Goal: Transaction & Acquisition: Purchase product/service

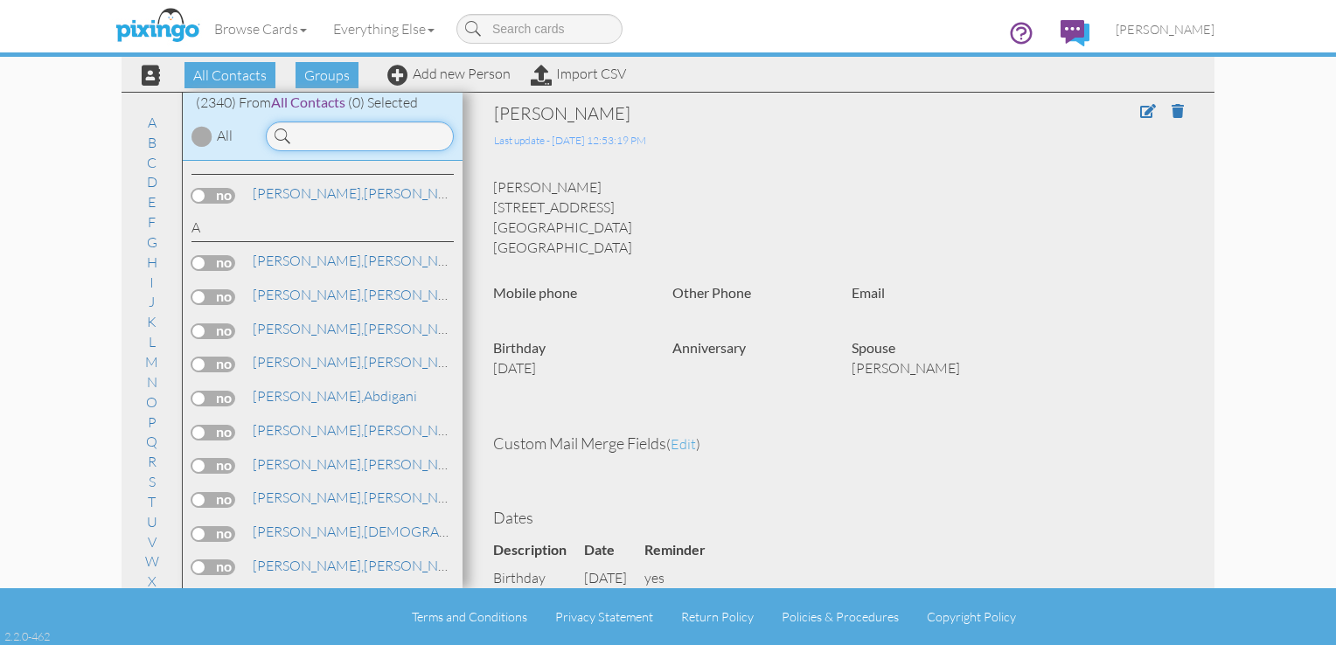
click at [313, 135] on input at bounding box center [360, 137] width 188 height 30
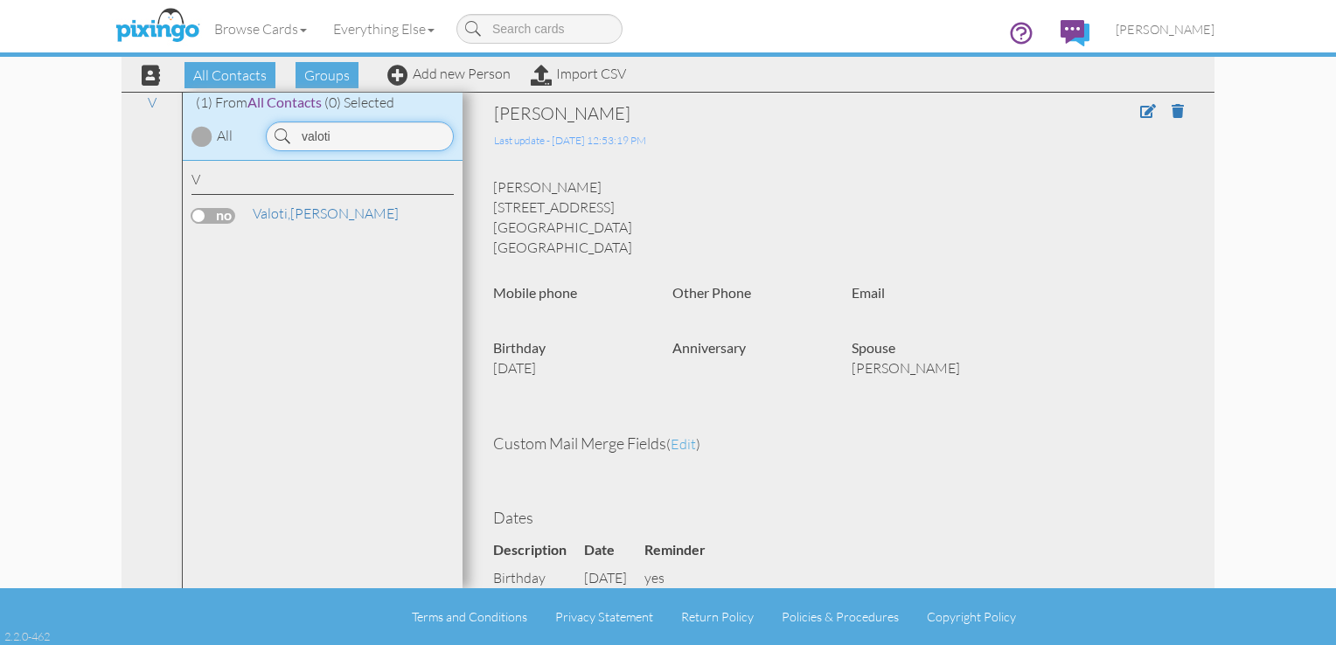
type input "valoti"
click at [215, 212] on label at bounding box center [213, 216] width 44 height 16
click at [0, 0] on input "checkbox" at bounding box center [0, 0] width 0 height 0
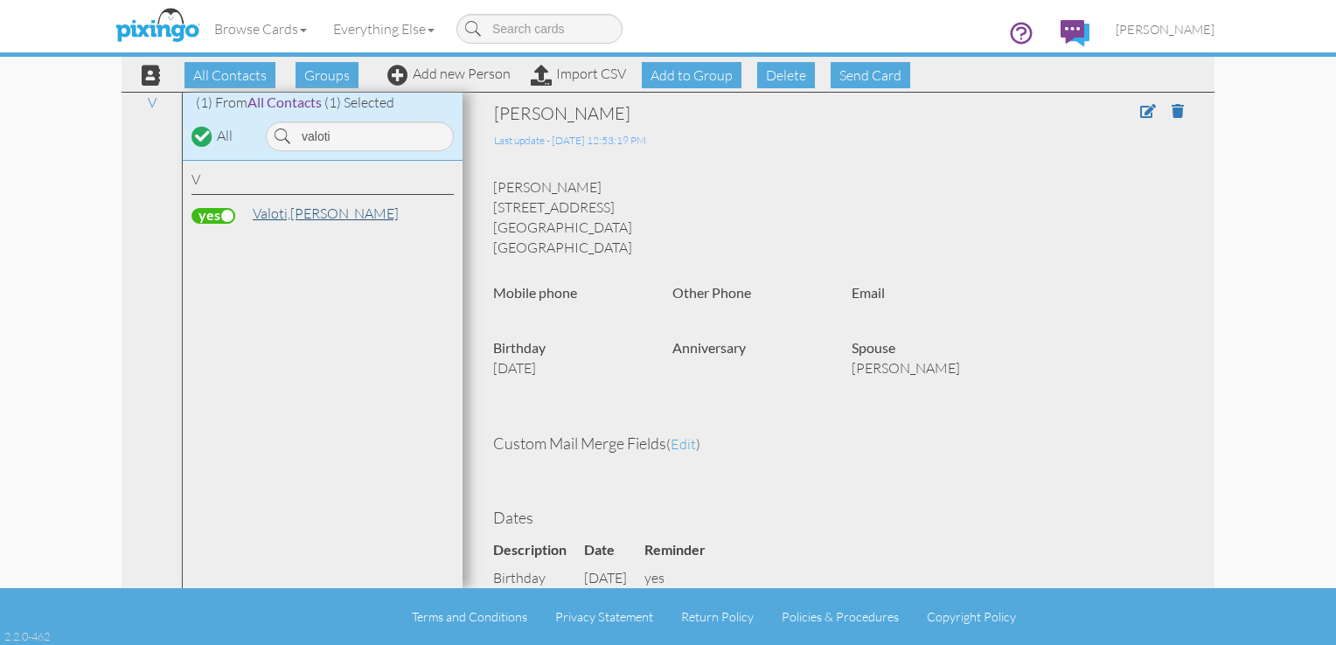
click at [308, 219] on link "[PERSON_NAME]" at bounding box center [326, 213] width 150 height 21
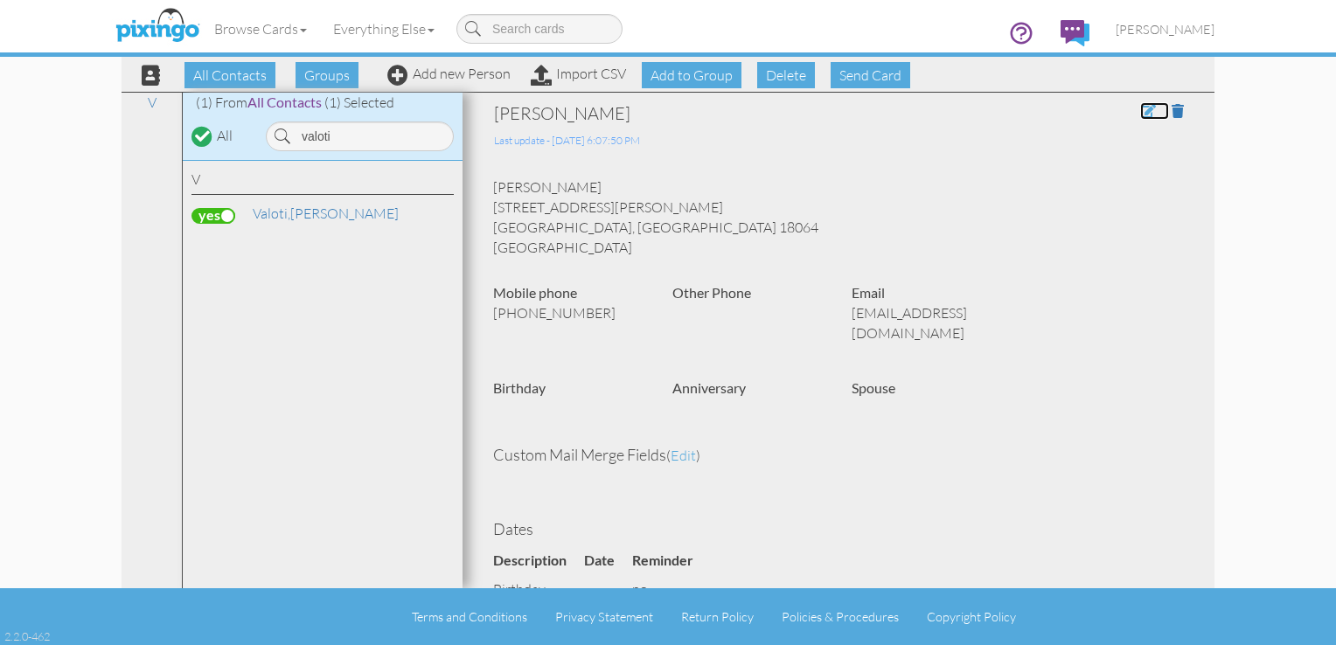
click at [1140, 104] on span at bounding box center [1148, 111] width 16 height 14
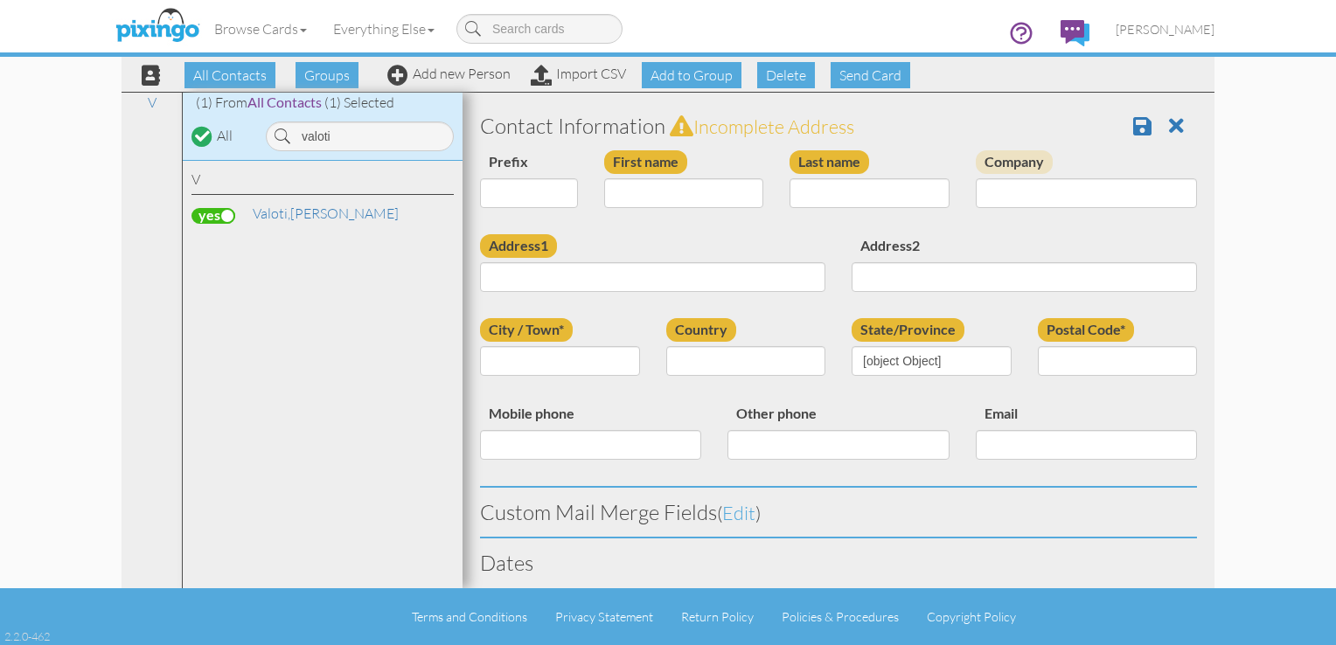
type input "[PERSON_NAME]"
type input "Valoti"
type input "[STREET_ADDRESS][PERSON_NAME]"
type input "Nazareth"
type input "18064"
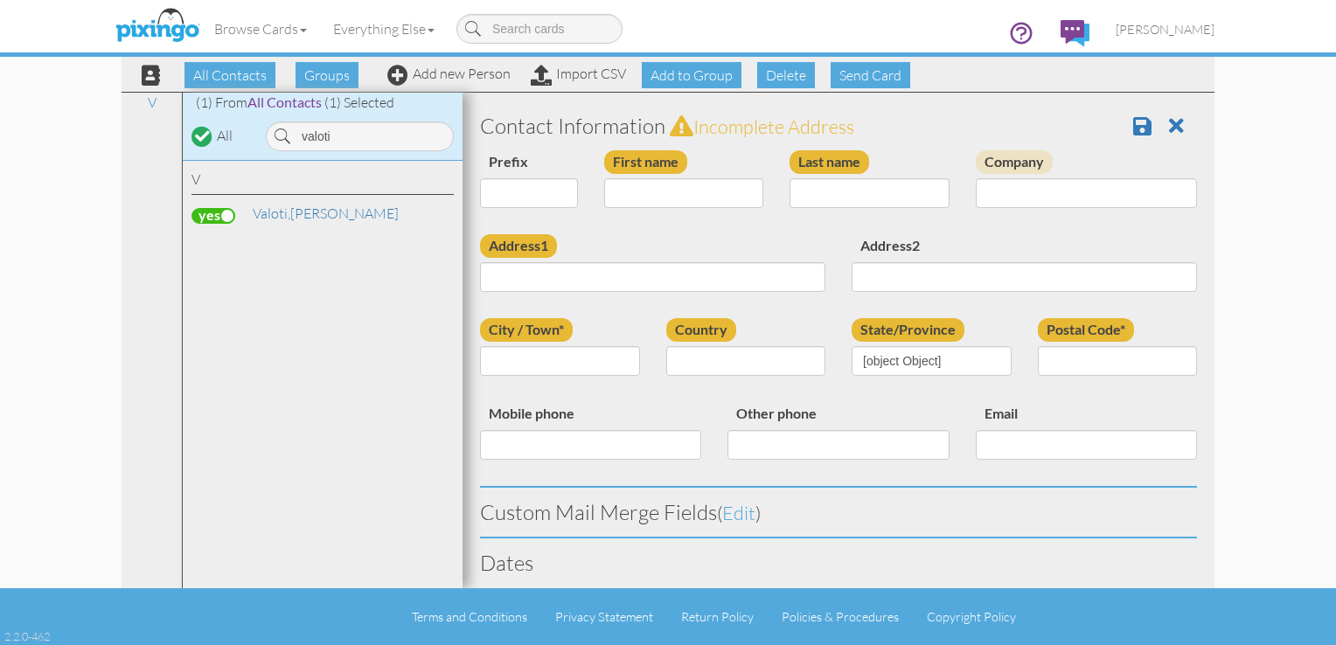
type input "[PHONE_NUMBER]"
type input "[EMAIL_ADDRESS][DOMAIN_NAME]"
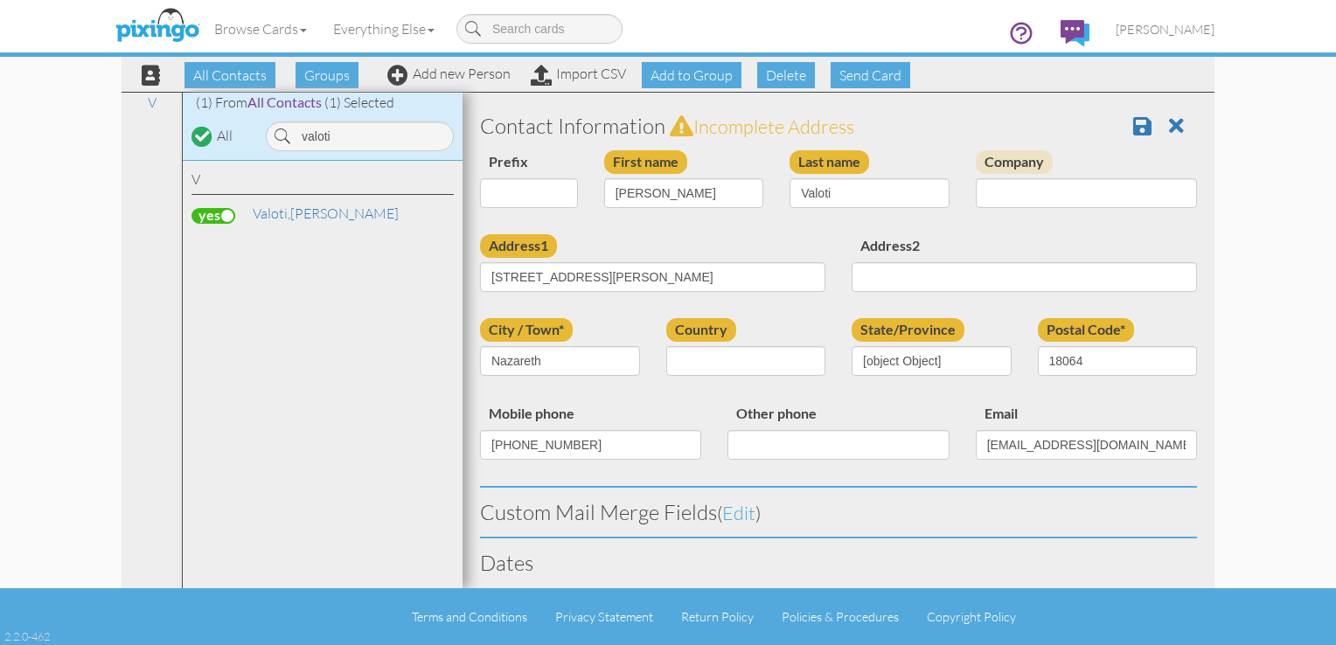
select select "object:7400"
select select "object:7645"
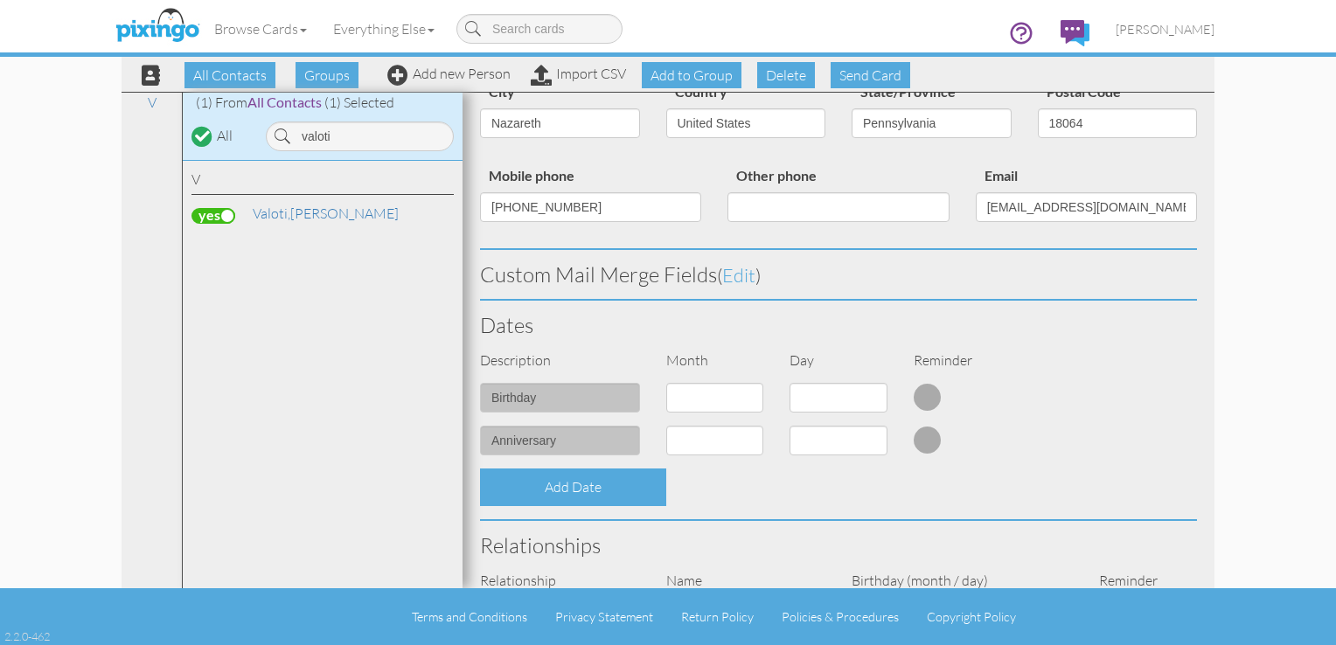
scroll to position [303, 0]
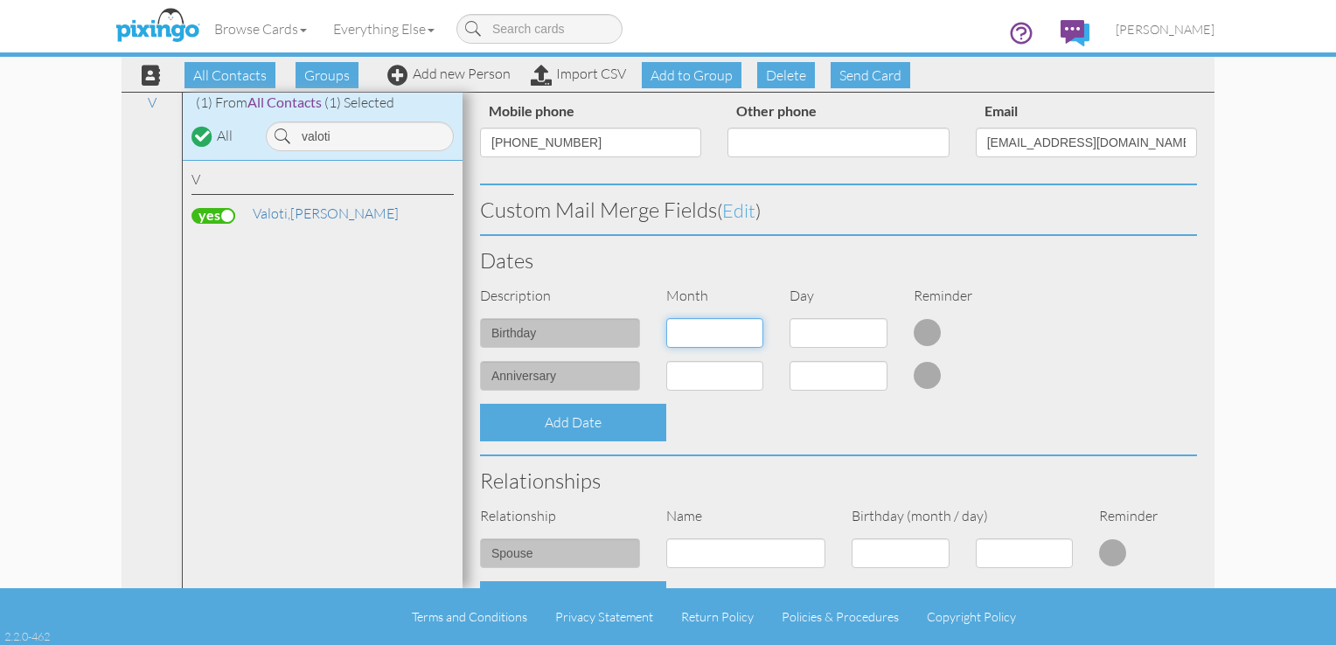
click at [748, 332] on select "1 - [DATE] - [DATE] - [DATE] - [DATE] - [DATE] - [DATE] - [DATE] - [DATE] - [DA…" at bounding box center [715, 333] width 98 height 30
select select "object:7715"
click at [666, 318] on select "1 - [DATE] - [DATE] - [DATE] - [DATE] - [DATE] - [DATE] - [DATE] - [DATE] - [DA…" at bounding box center [715, 333] width 98 height 30
click at [873, 334] on select "1 2 3 4 5 6 7 8 9 10 11 12 13 14 15 16 17 18 19 20 21 22 23 24 25 26 27 28 29 3…" at bounding box center [839, 333] width 98 height 30
select select "number:5"
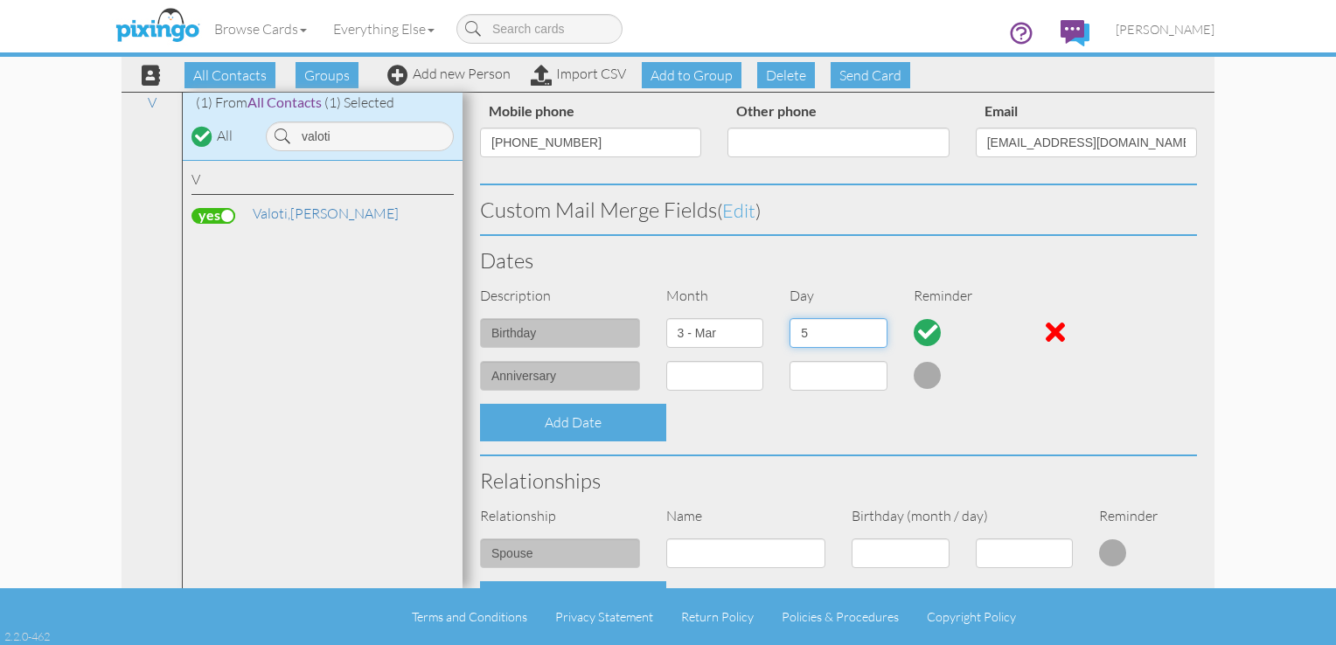
click at [790, 318] on select "1 2 3 4 5 6 7 8 9 10 11 12 13 14 15 16 17 18 19 20 21 22 23 24 25 26 27 28 29 3…" at bounding box center [839, 333] width 98 height 30
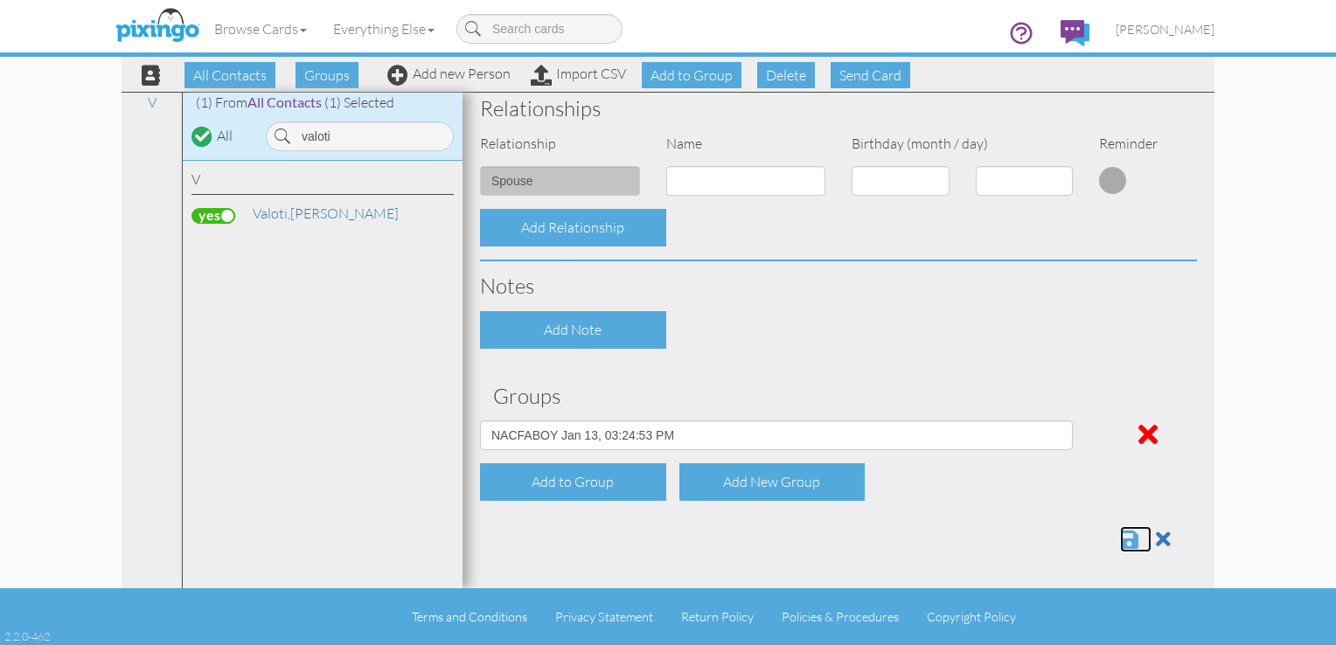
click at [1120, 537] on span at bounding box center [1129, 539] width 18 height 21
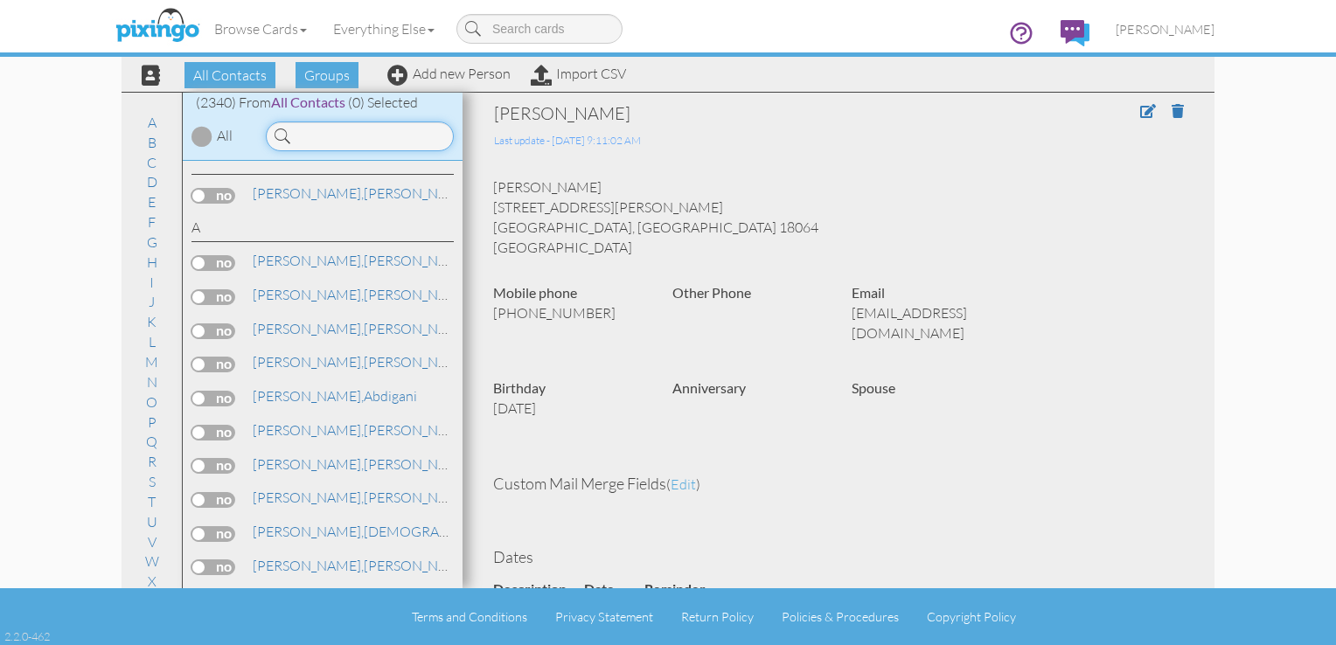
click at [358, 144] on input at bounding box center [360, 137] width 188 height 30
type input "r"
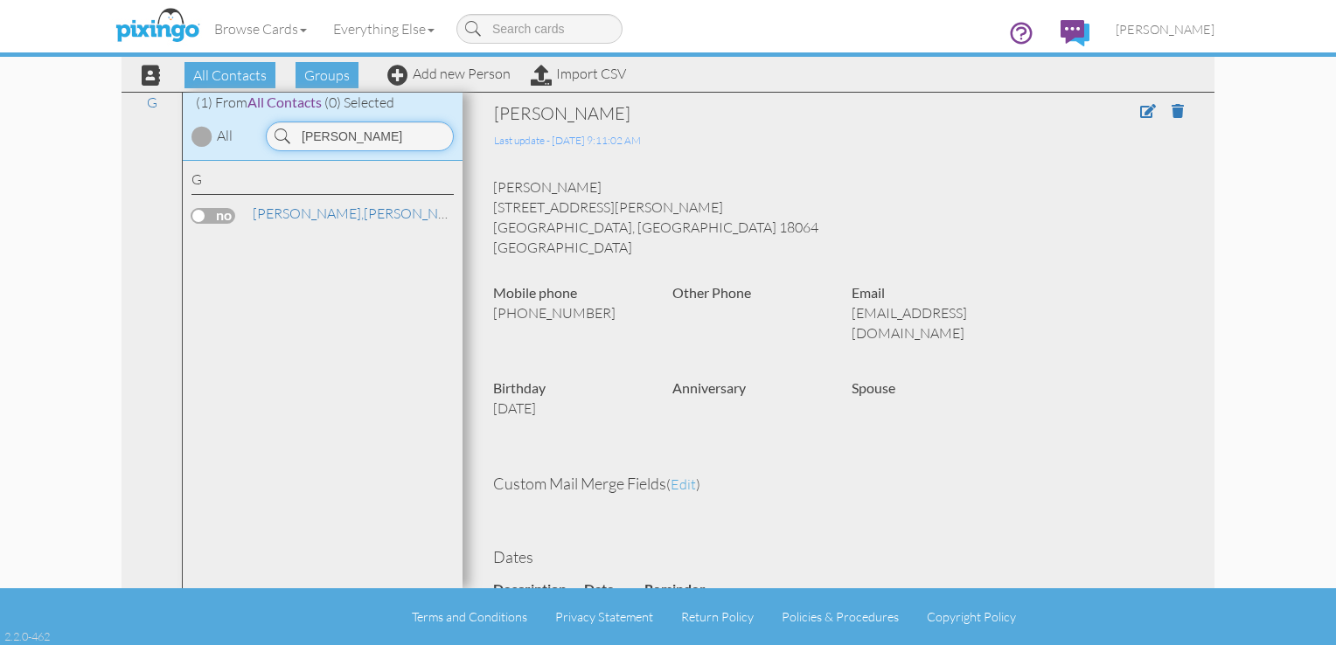
type input "grossman"
click at [220, 216] on label at bounding box center [213, 216] width 44 height 16
click at [0, 0] on input "checkbox" at bounding box center [0, 0] width 0 height 0
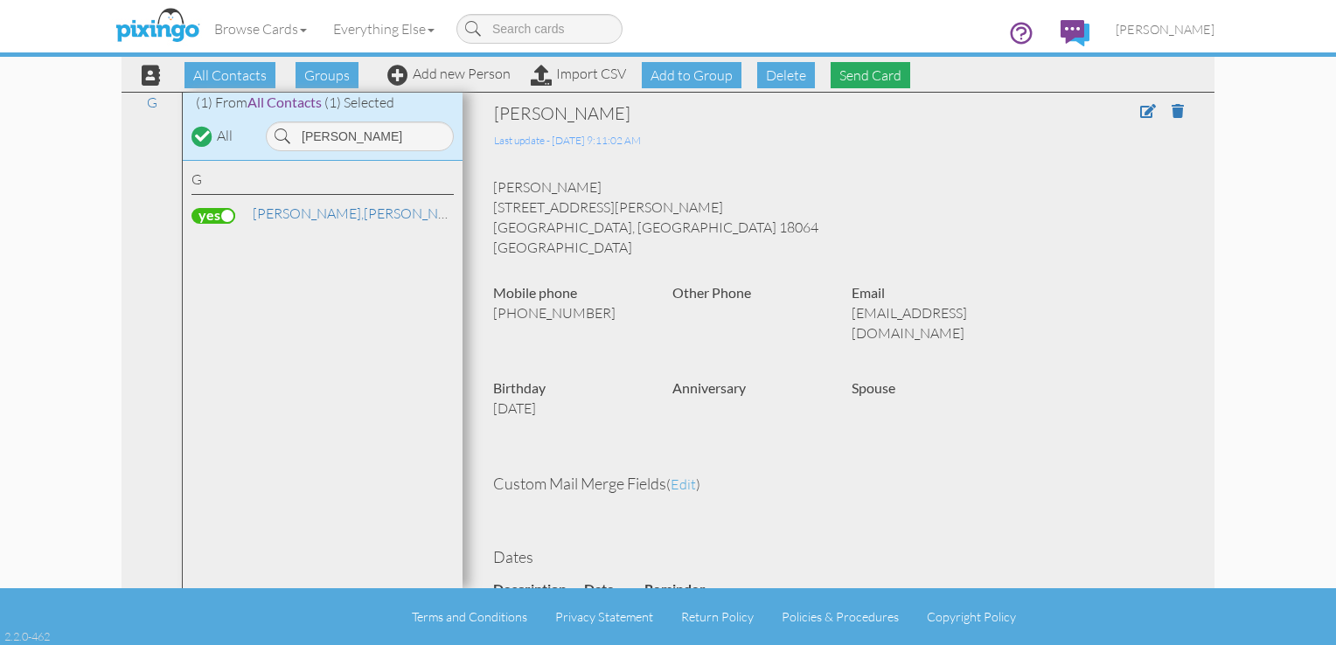
click at [883, 78] on span "Send Card" at bounding box center [871, 75] width 80 height 26
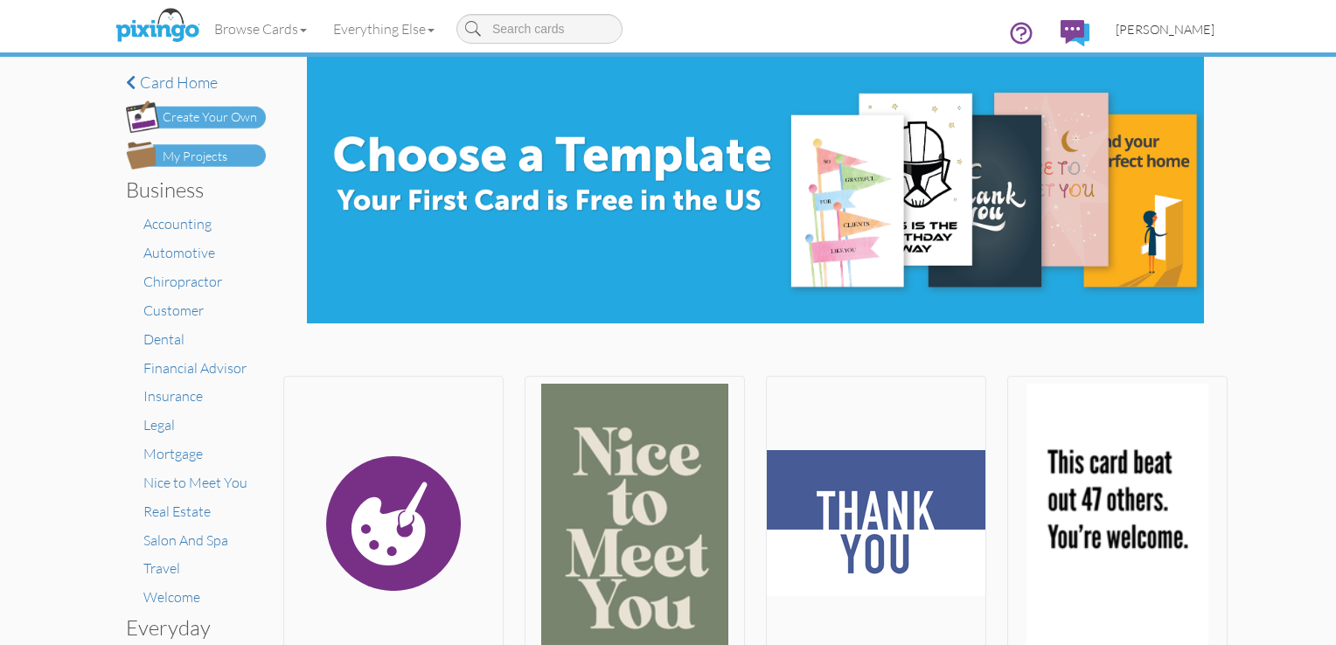
click at [1186, 26] on span "[PERSON_NAME]" at bounding box center [1165, 29] width 99 height 15
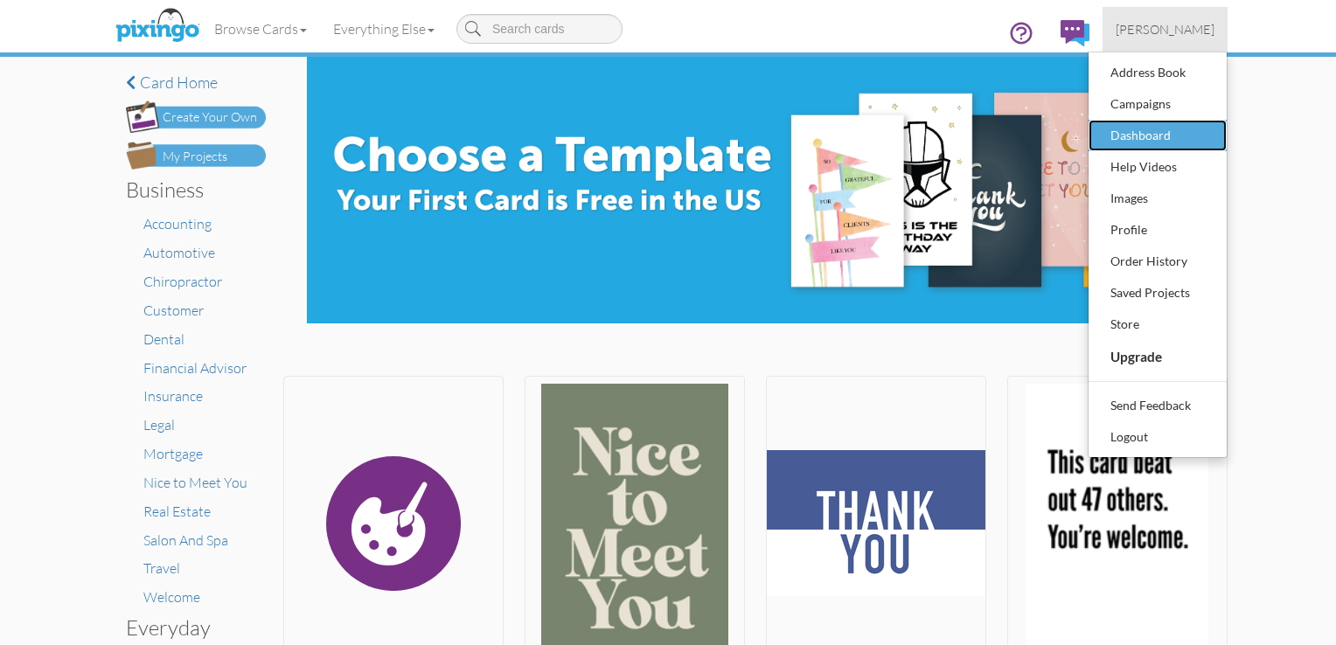
click at [1157, 133] on div "Dashboard" at bounding box center [1157, 135] width 103 height 26
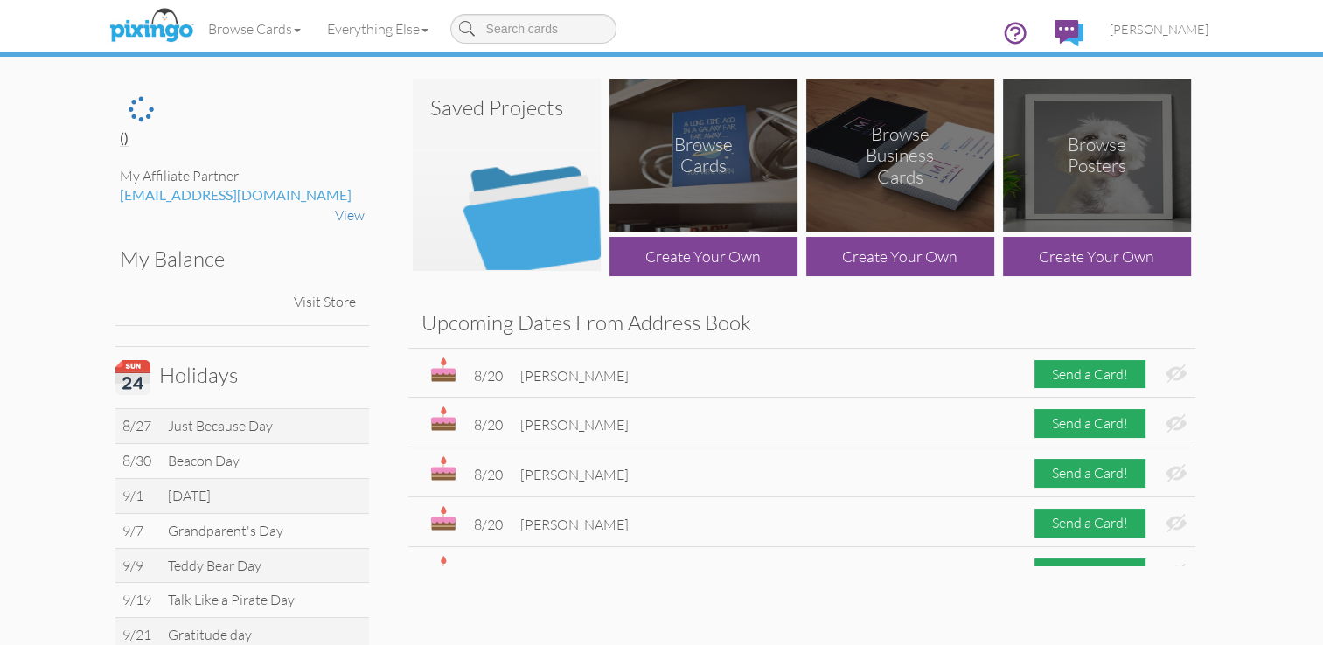
click at [524, 125] on img at bounding box center [507, 175] width 188 height 192
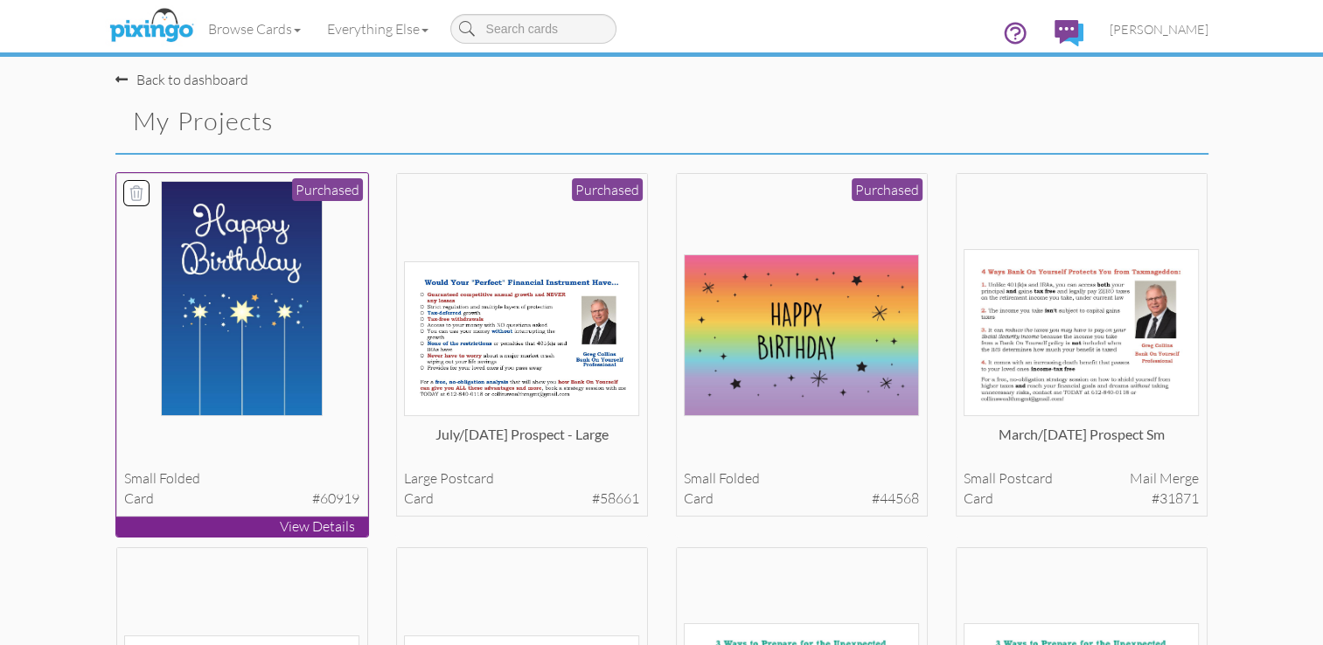
click at [252, 278] on img at bounding box center [242, 298] width 162 height 235
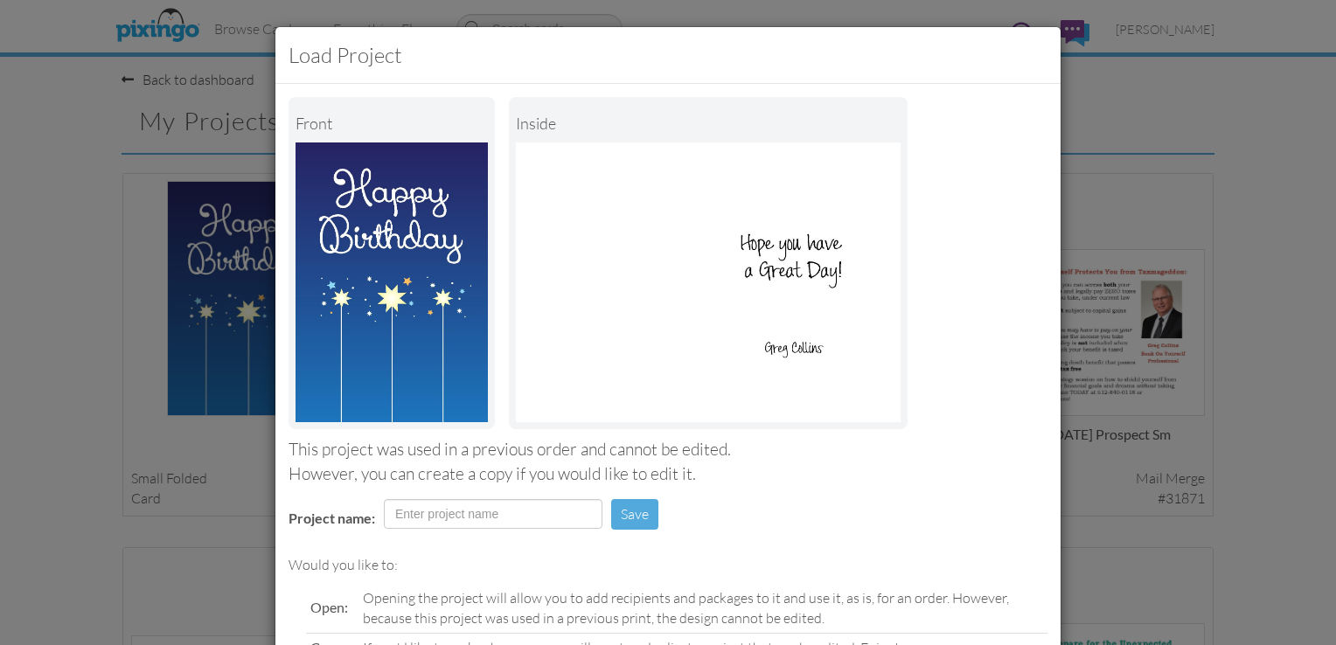
scroll to position [171, 0]
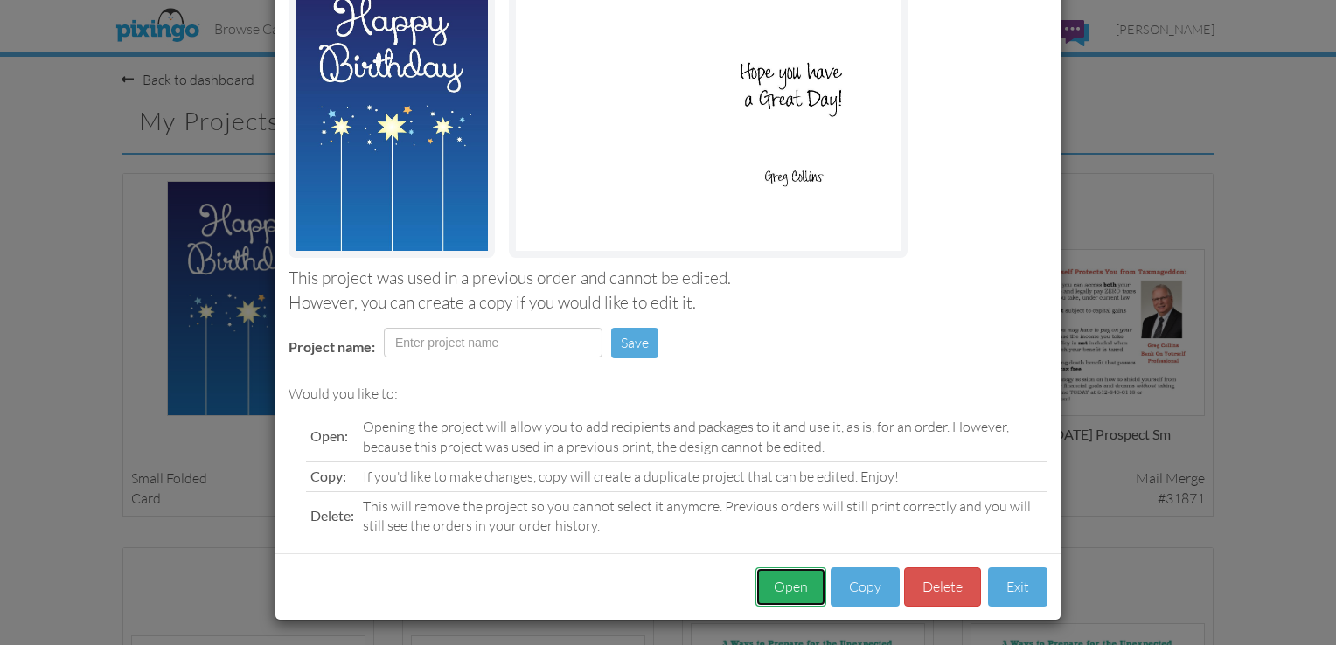
click at [798, 581] on button "Open" at bounding box center [790, 586] width 71 height 39
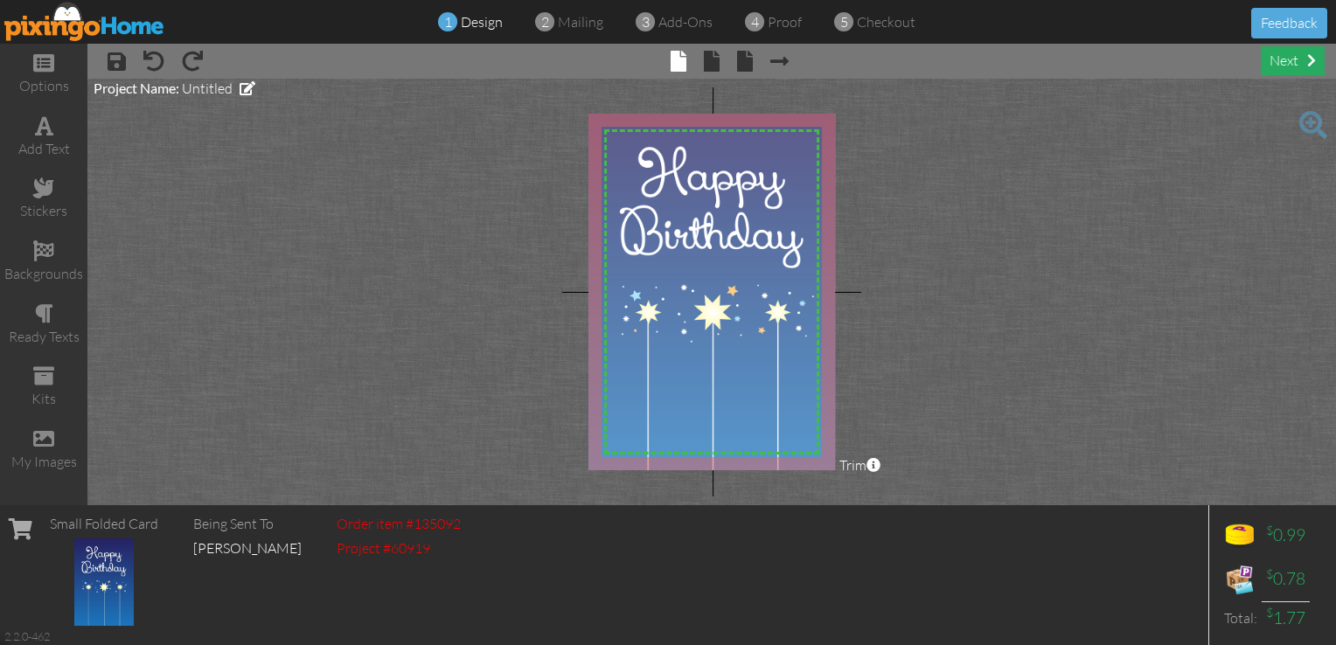
click at [1279, 68] on div "next" at bounding box center [1293, 60] width 64 height 29
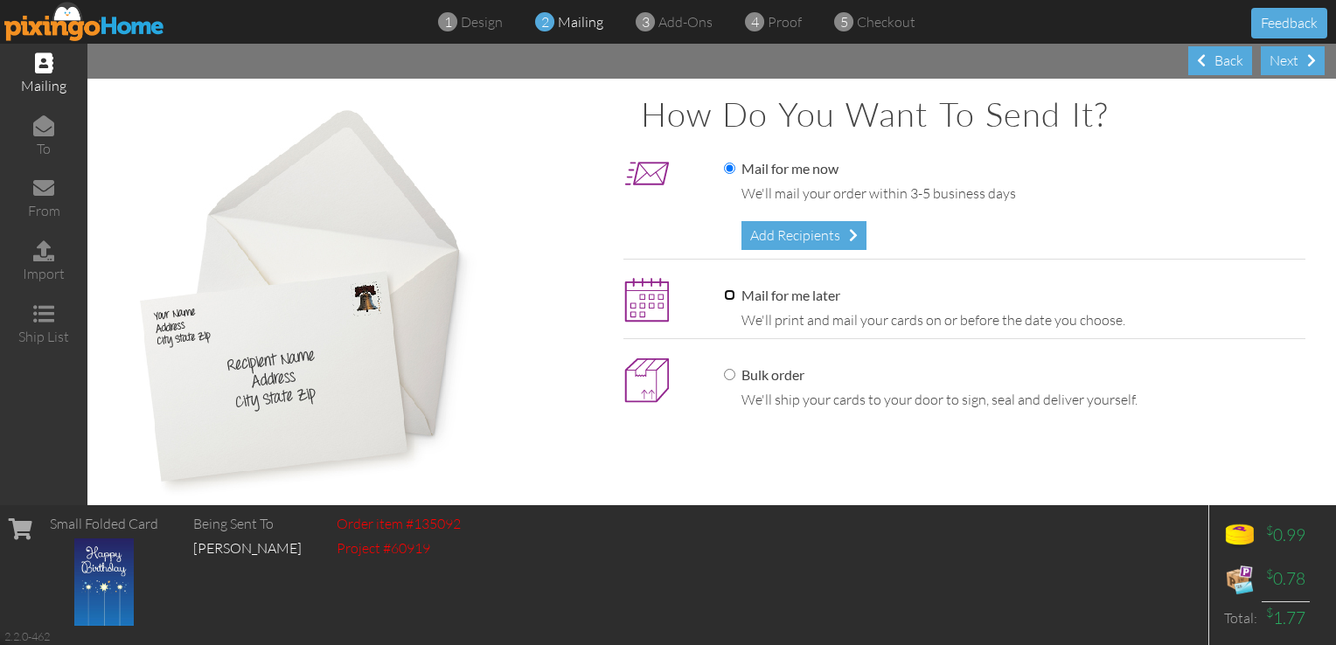
click at [727, 289] on input "Mail for me later" at bounding box center [729, 294] width 11 height 11
radio input "true"
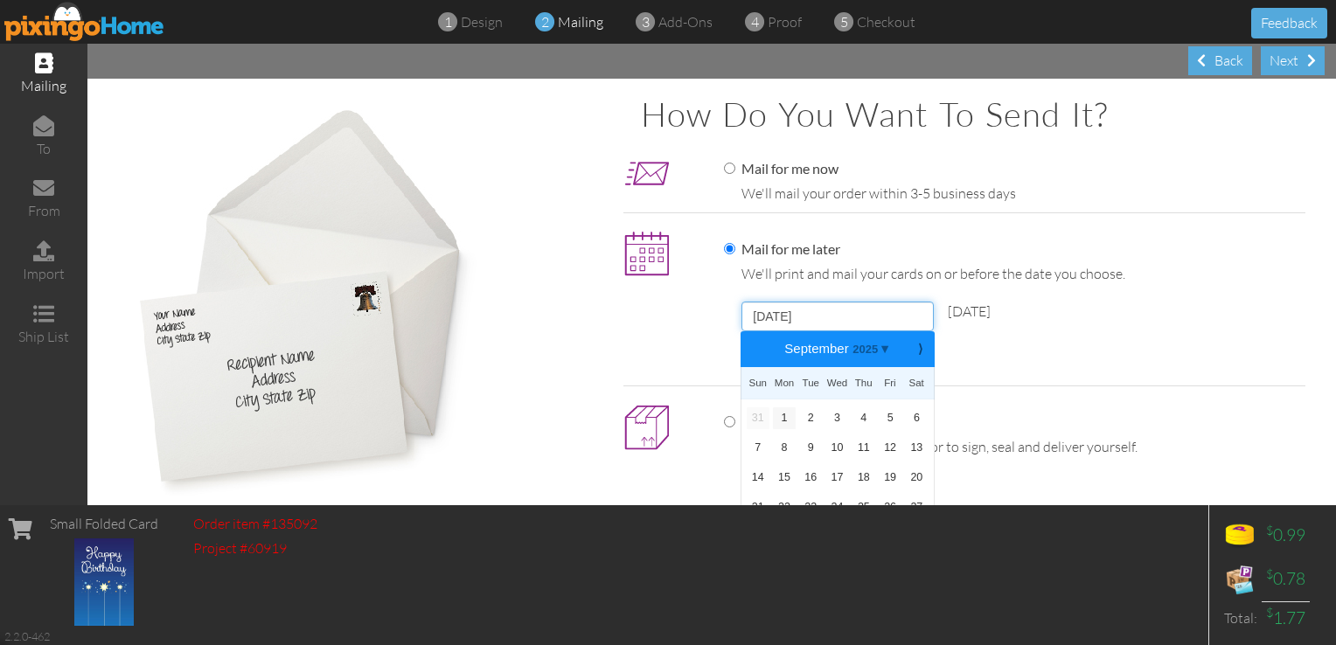
click at [773, 310] on input "September 1, 2025" at bounding box center [837, 317] width 192 height 30
click at [782, 480] on link "15" at bounding box center [784, 478] width 23 height 21
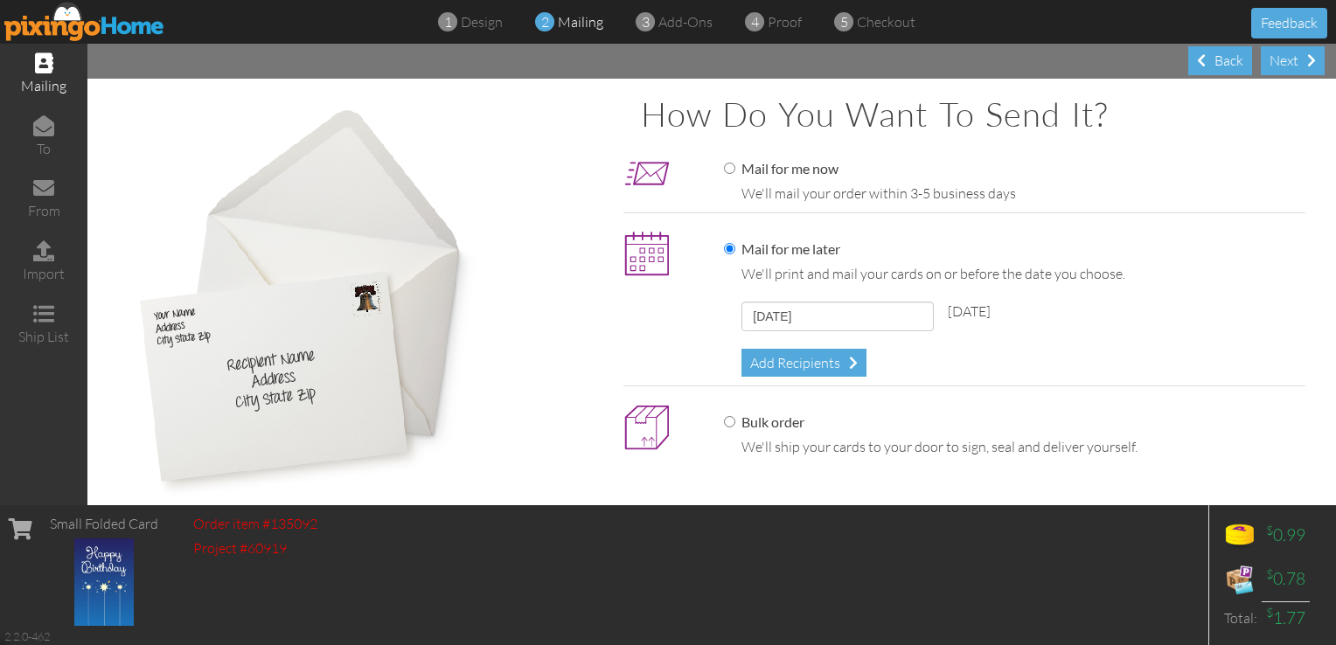
type input "September 15, 2025"
click at [790, 363] on div "Add Recipients" at bounding box center [803, 363] width 125 height 29
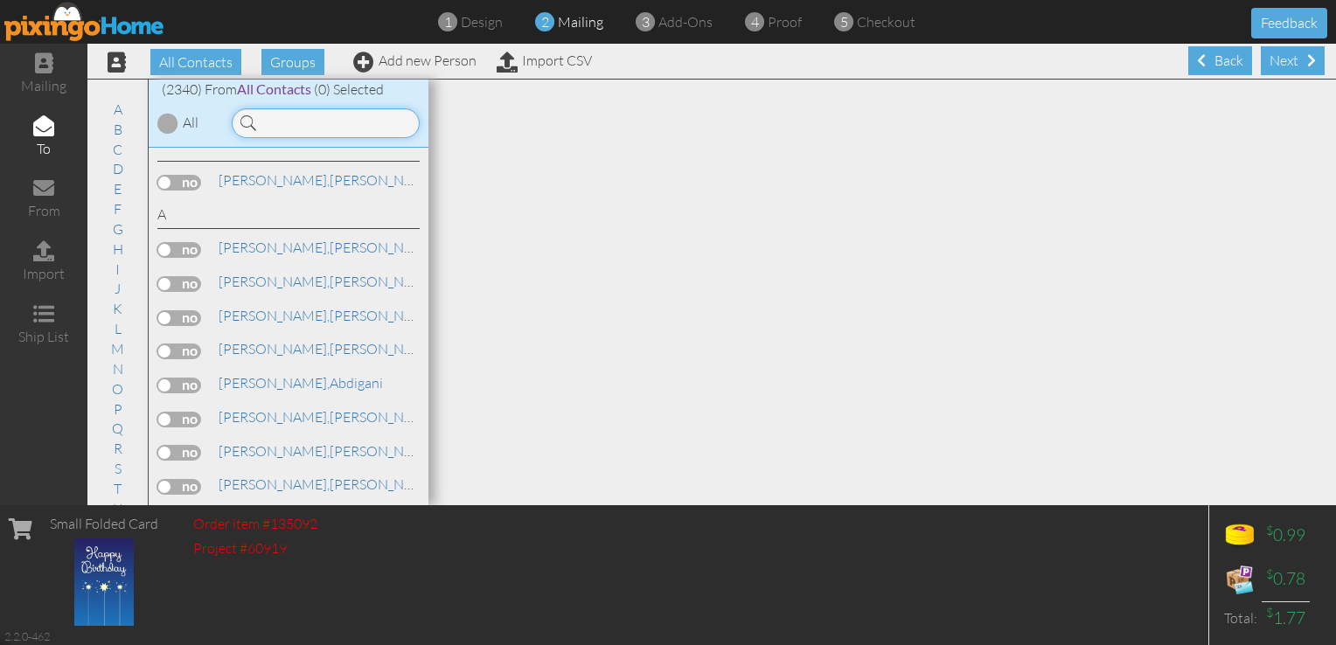
click at [300, 115] on input at bounding box center [326, 123] width 188 height 30
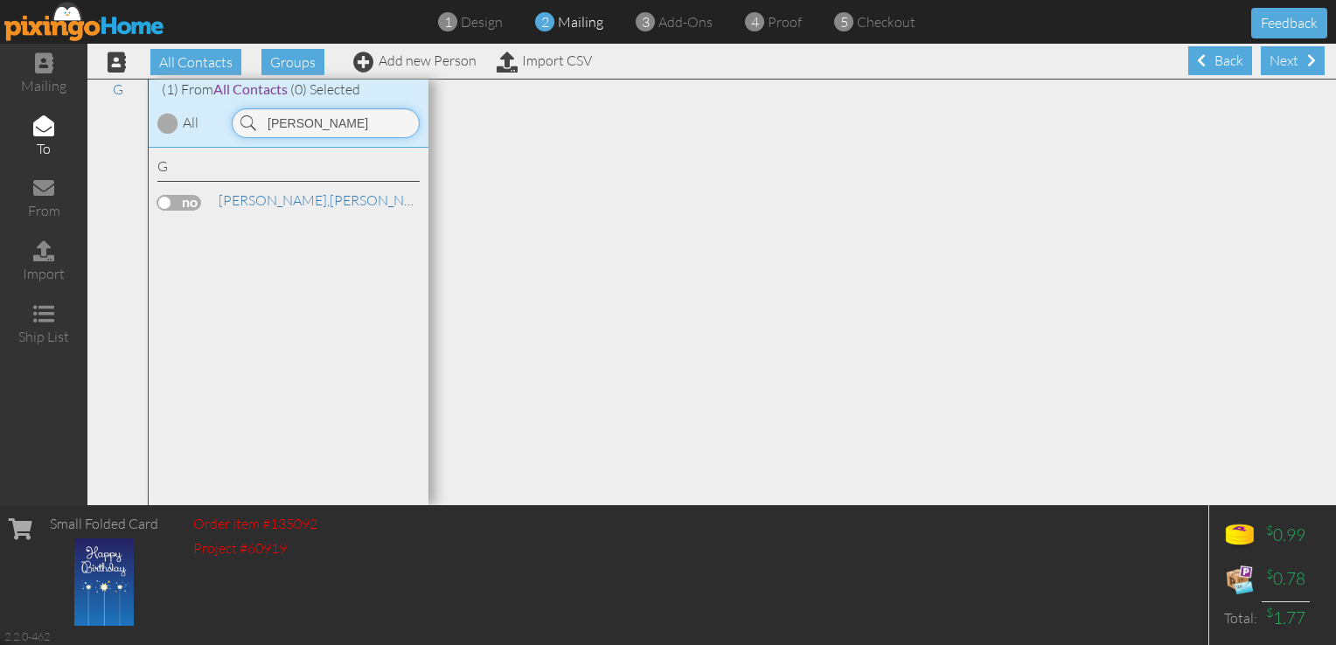
type input "grossman"
click at [183, 201] on label at bounding box center [179, 203] width 44 height 16
click at [0, 0] on input "checkbox" at bounding box center [0, 0] width 0 height 0
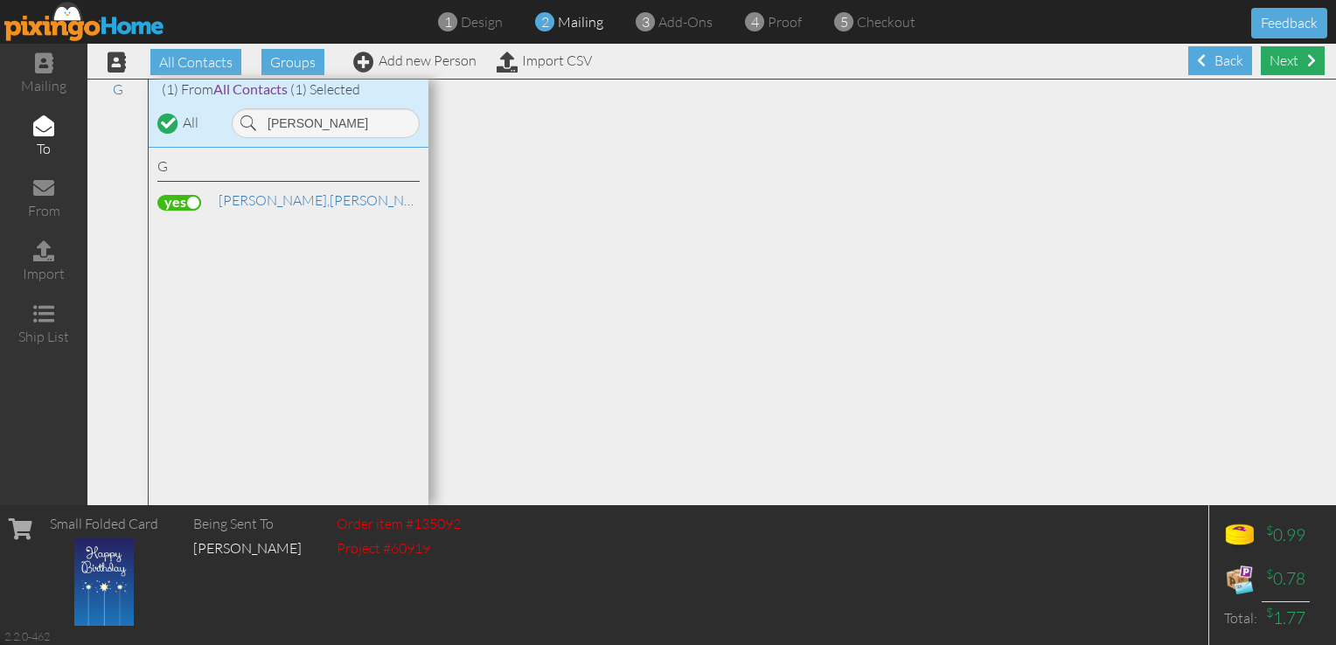
click at [1277, 68] on div "Next" at bounding box center [1293, 60] width 64 height 29
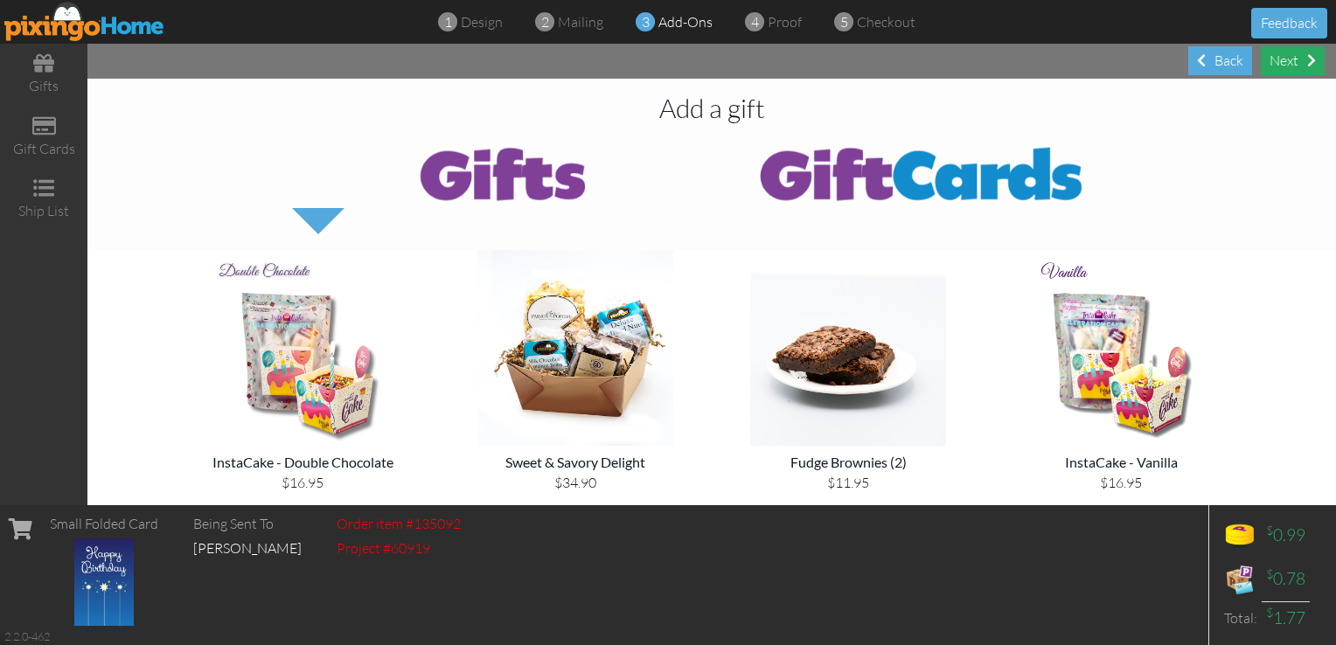
click at [1286, 63] on div "Next" at bounding box center [1293, 60] width 64 height 29
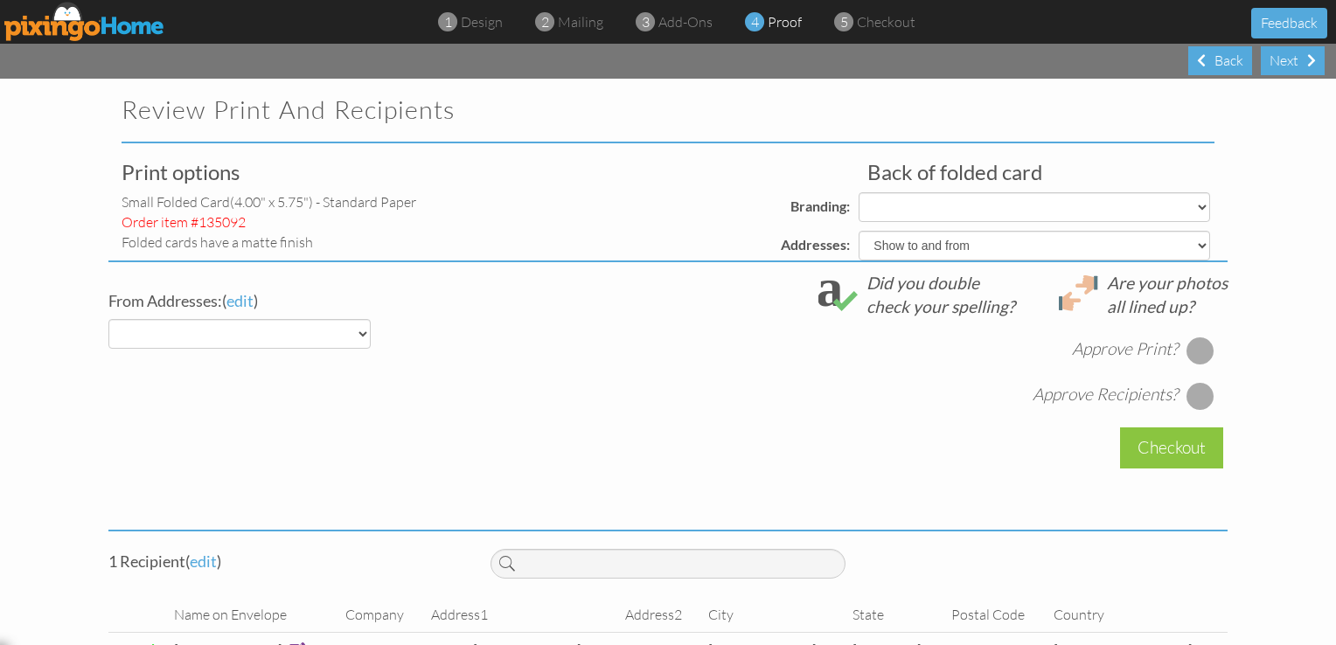
select select "object:14489"
select select "object:14487"
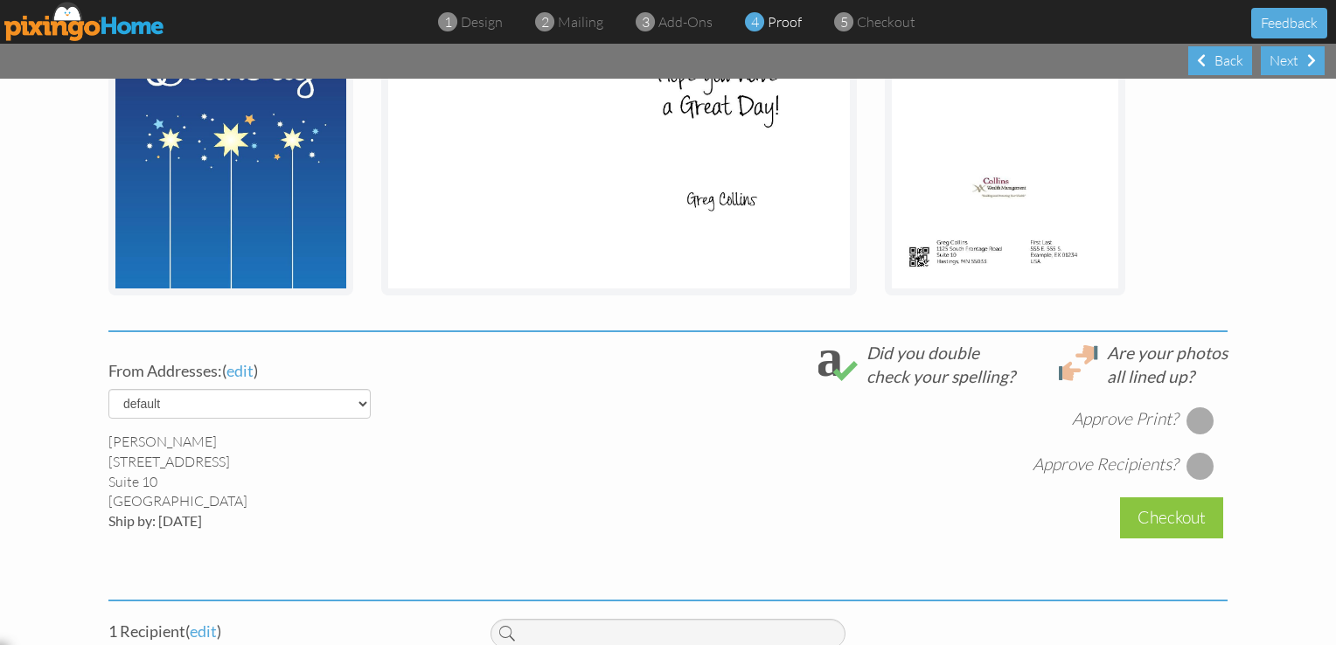
scroll to position [391, 0]
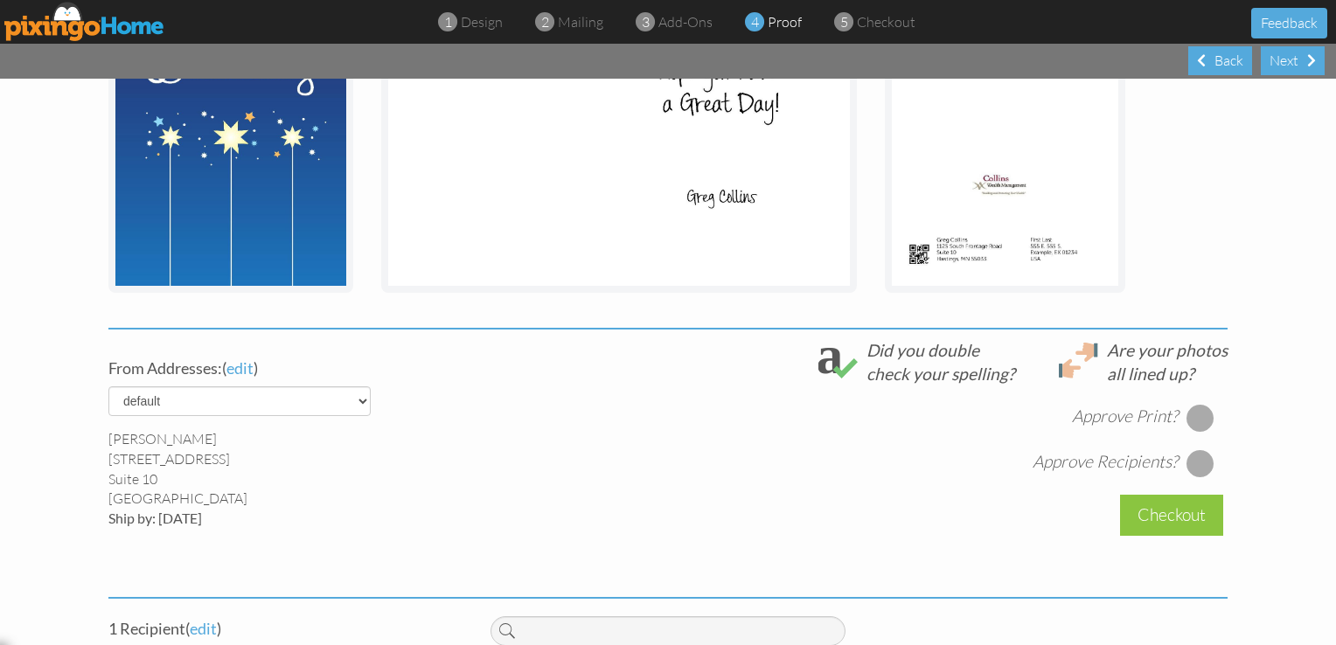
click at [1194, 414] on div at bounding box center [1200, 418] width 28 height 28
click at [1193, 458] on div at bounding box center [1200, 463] width 28 height 28
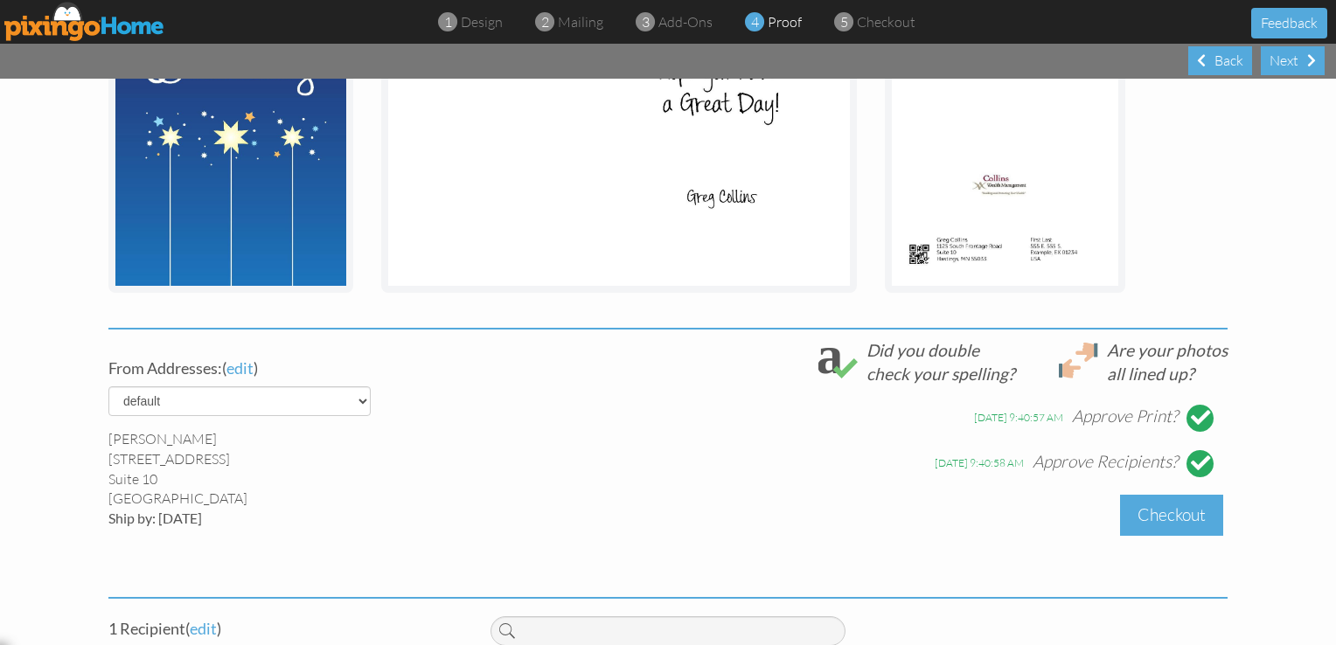
click at [1165, 503] on div "Checkout" at bounding box center [1171, 515] width 103 height 41
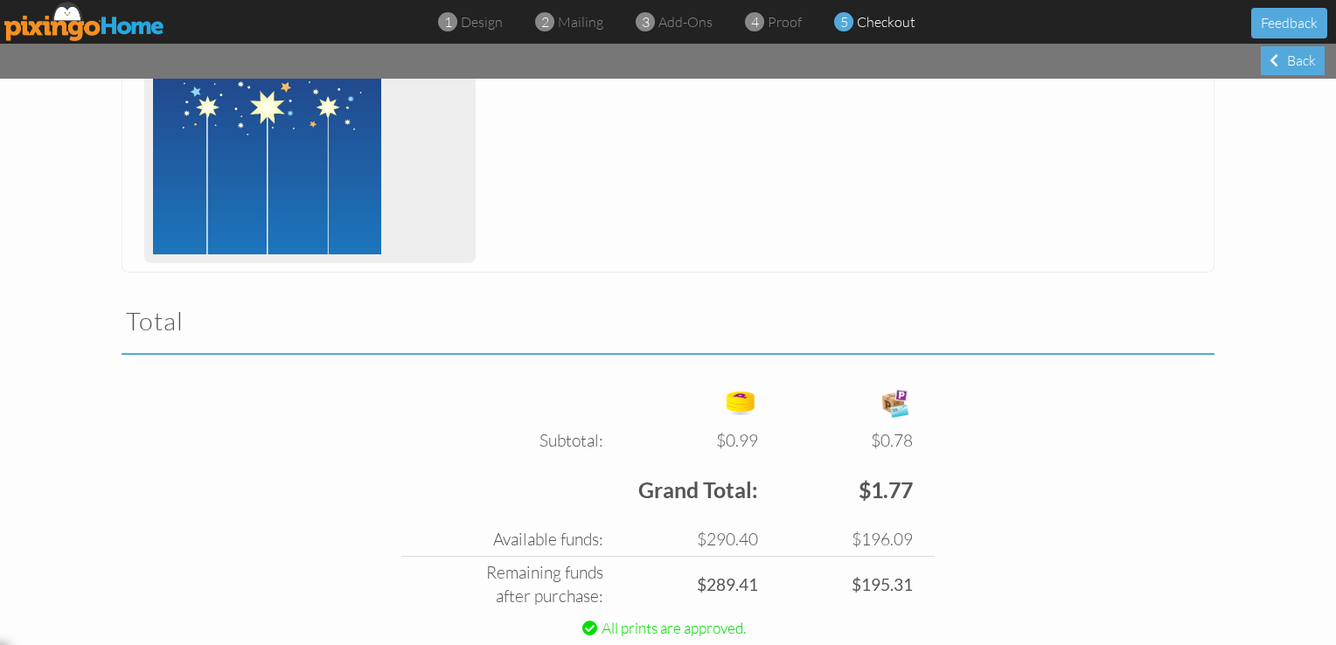
scroll to position [479, 0]
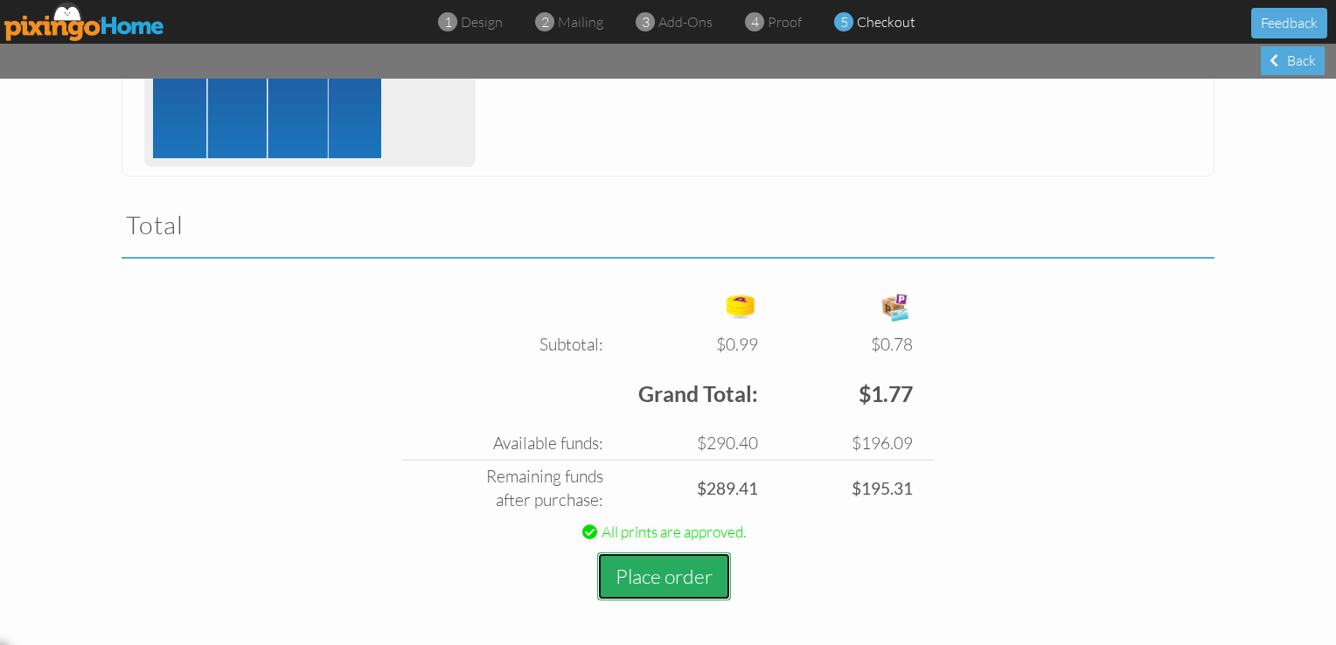
click at [674, 575] on button "Place order" at bounding box center [664, 577] width 134 height 48
